Goal: Task Accomplishment & Management: Complete application form

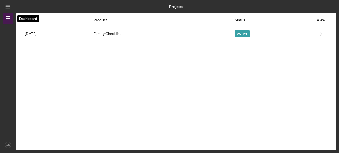
click at [8, 19] on icon "Icon/Dashboard" at bounding box center [7, 18] width 13 height 13
click at [7, 17] on icon "Icon/Dashboard" at bounding box center [7, 18] width 13 height 13
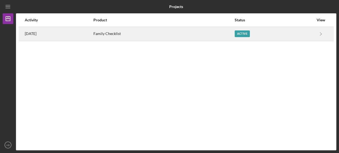
click at [250, 34] on div "Active" at bounding box center [242, 33] width 15 height 7
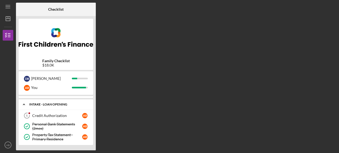
scroll to position [9, 0]
click at [56, 115] on div "Credit Authorization" at bounding box center [57, 115] width 50 height 4
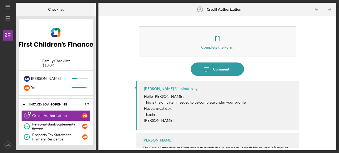
scroll to position [1, 0]
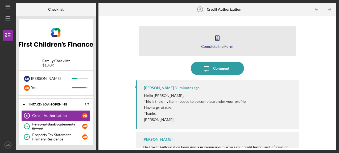
click at [221, 38] on icon "button" at bounding box center [217, 37] width 13 height 13
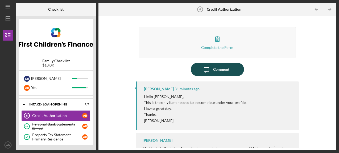
click at [214, 69] on div "Comment" at bounding box center [221, 69] width 16 height 13
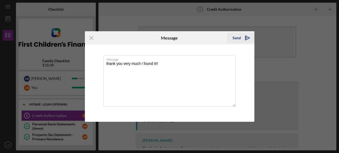
type textarea "thank you very much I found it!!"
click at [239, 36] on div "Send" at bounding box center [237, 37] width 8 height 11
